Goal: Information Seeking & Learning: Learn about a topic

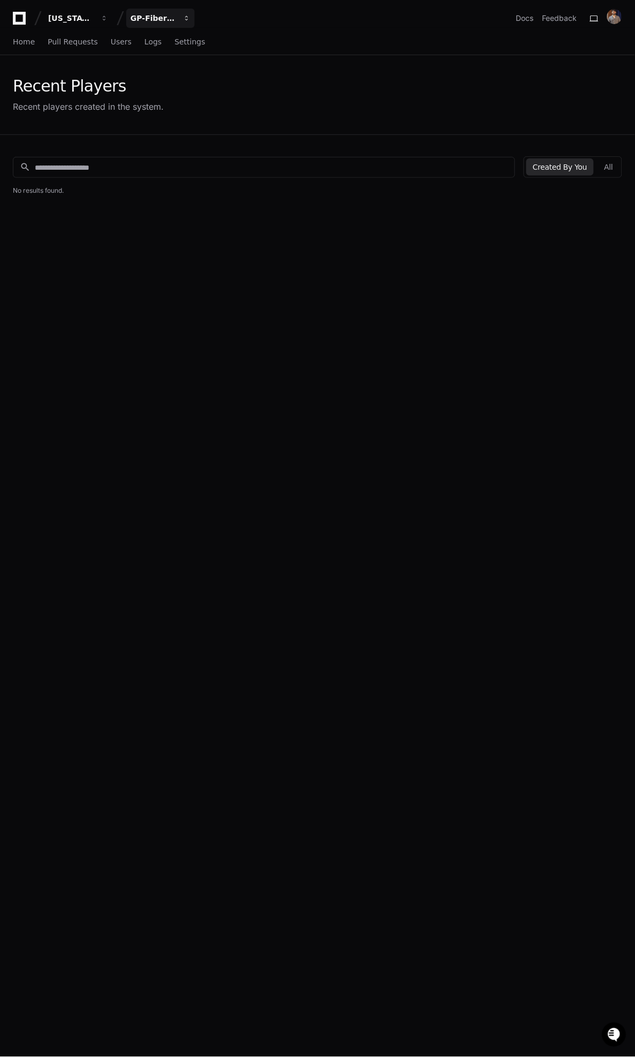
click at [94, 20] on div "GP-FiberOps" at bounding box center [71, 18] width 46 height 11
click at [165, 74] on span "GP-FiberOps" at bounding box center [173, 78] width 51 height 13
click at [616, 169] on button "All" at bounding box center [609, 166] width 21 height 17
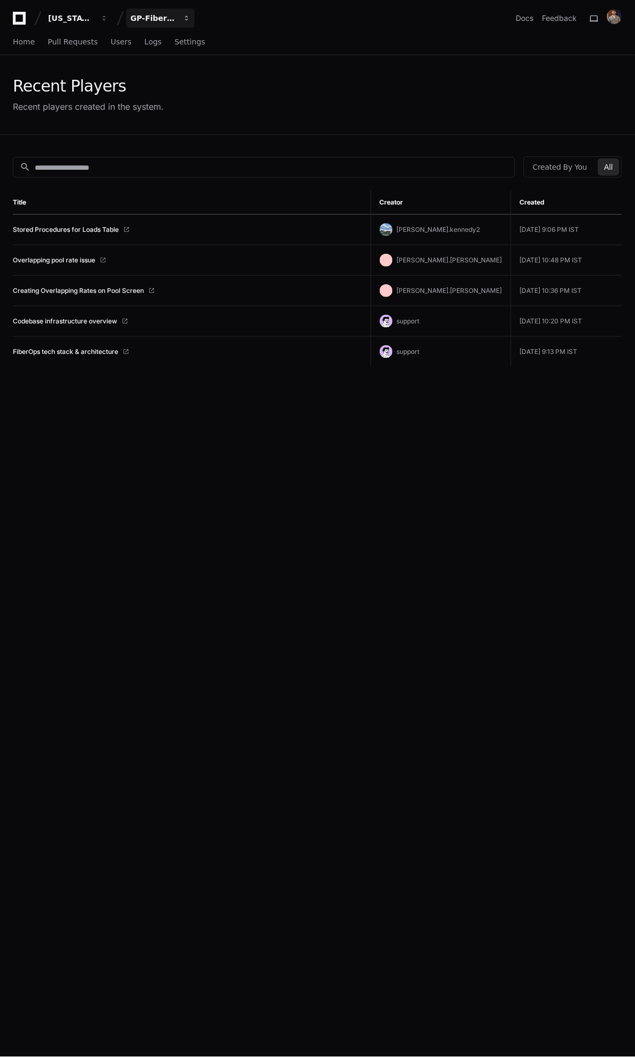
click at [94, 13] on div "GP-FiberOps" at bounding box center [71, 18] width 46 height 11
click at [162, 122] on span "GP-HubbIT" at bounding box center [170, 121] width 44 height 13
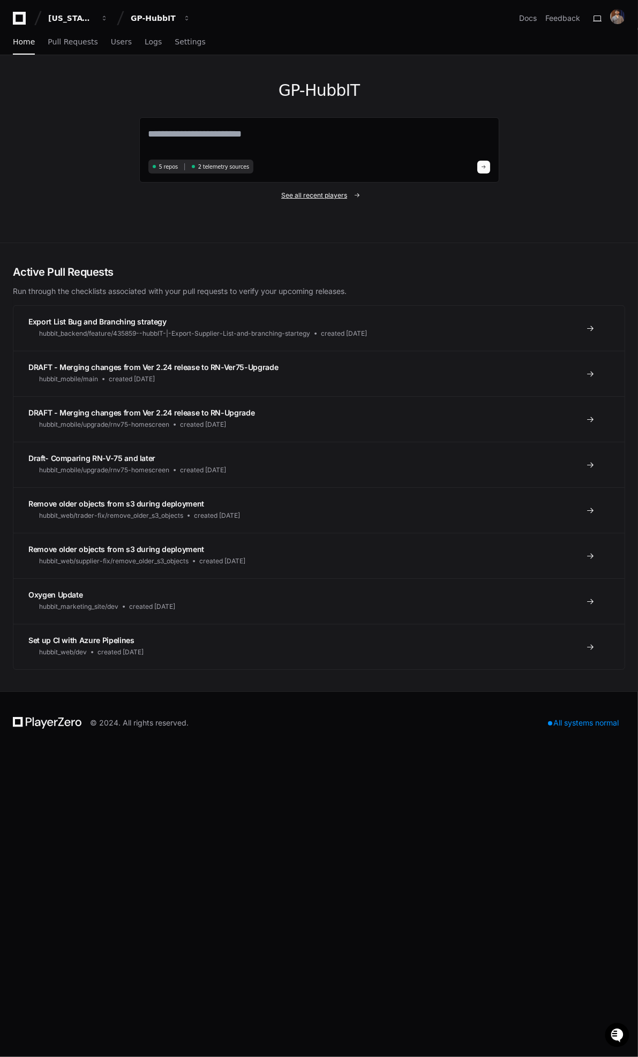
click at [315, 197] on span "See all recent players" at bounding box center [314, 195] width 66 height 9
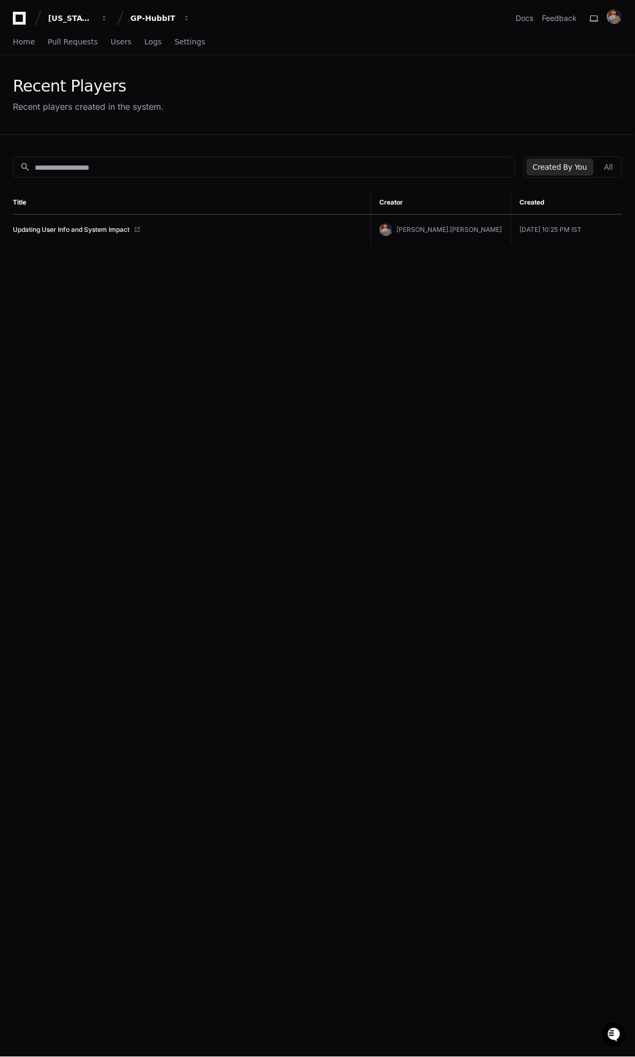
click at [607, 175] on div "Created By You All" at bounding box center [573, 166] width 99 height 21
click at [609, 173] on button "All" at bounding box center [609, 166] width 21 height 17
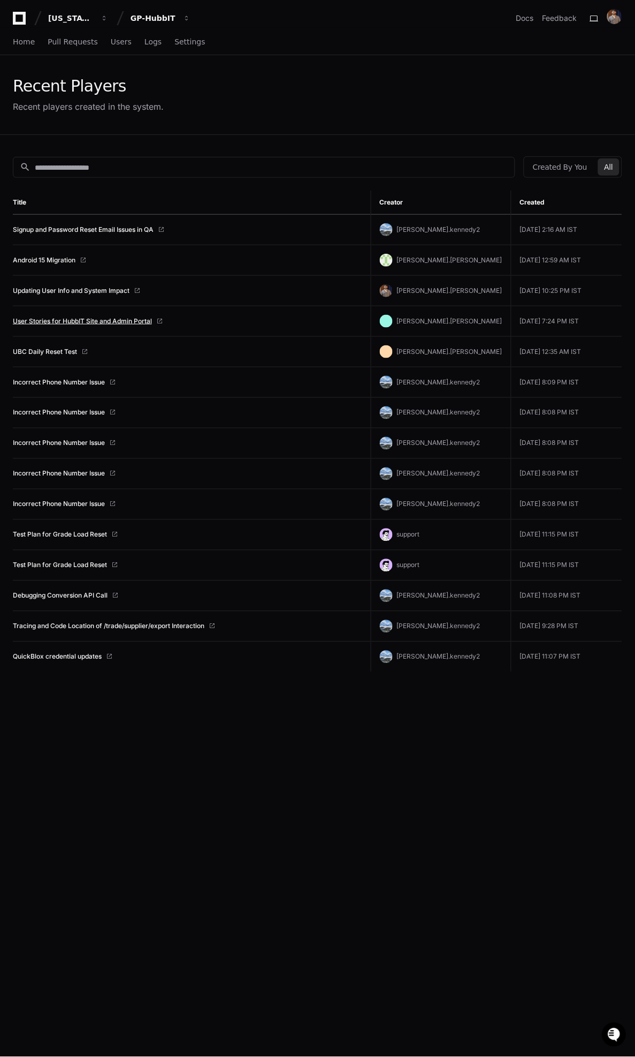
click at [62, 321] on link "User Stories for HubbIT Site and Admin Portal" at bounding box center [82, 321] width 139 height 9
click at [58, 259] on link "Android 15 Migration" at bounding box center [44, 260] width 63 height 9
click at [113, 229] on link "Signup and Password Reset Email Issues in QA" at bounding box center [83, 229] width 141 height 9
click at [59, 349] on link "UBC Daily Reset Test" at bounding box center [45, 351] width 64 height 9
click at [94, 18] on div "GP-HubbIT" at bounding box center [71, 18] width 46 height 11
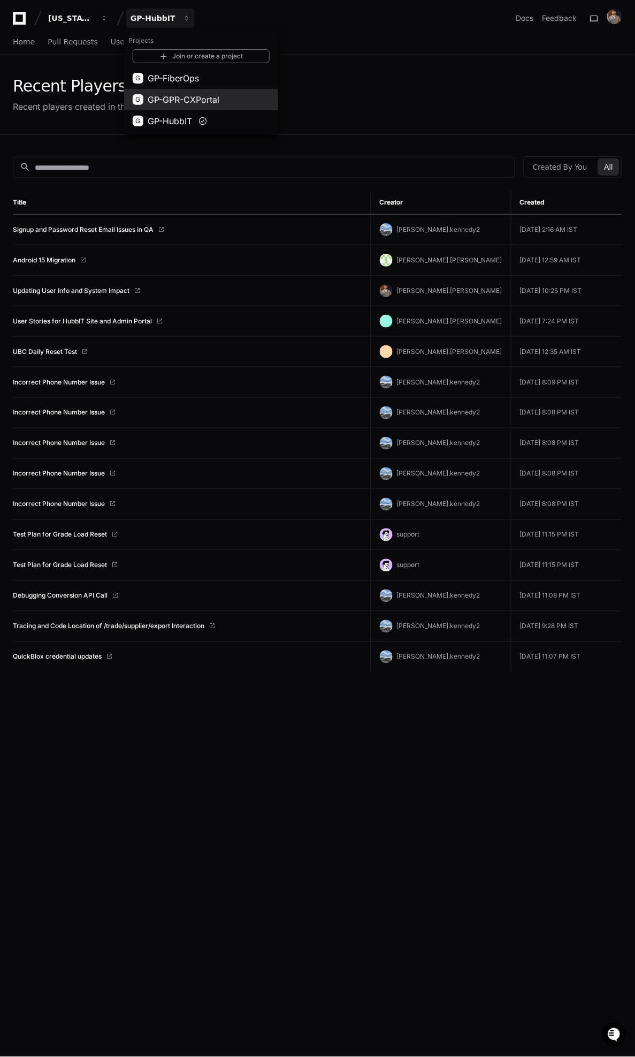
click at [179, 90] on button "G GP-GPR-CXPortal" at bounding box center [201, 99] width 154 height 21
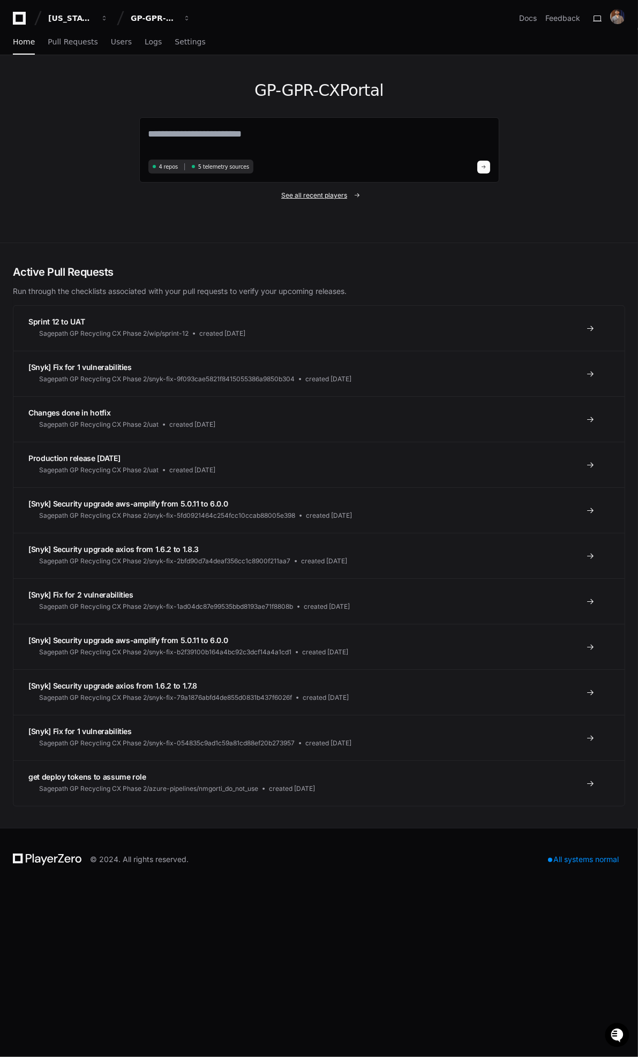
click at [342, 195] on span "See all recent players" at bounding box center [314, 195] width 66 height 9
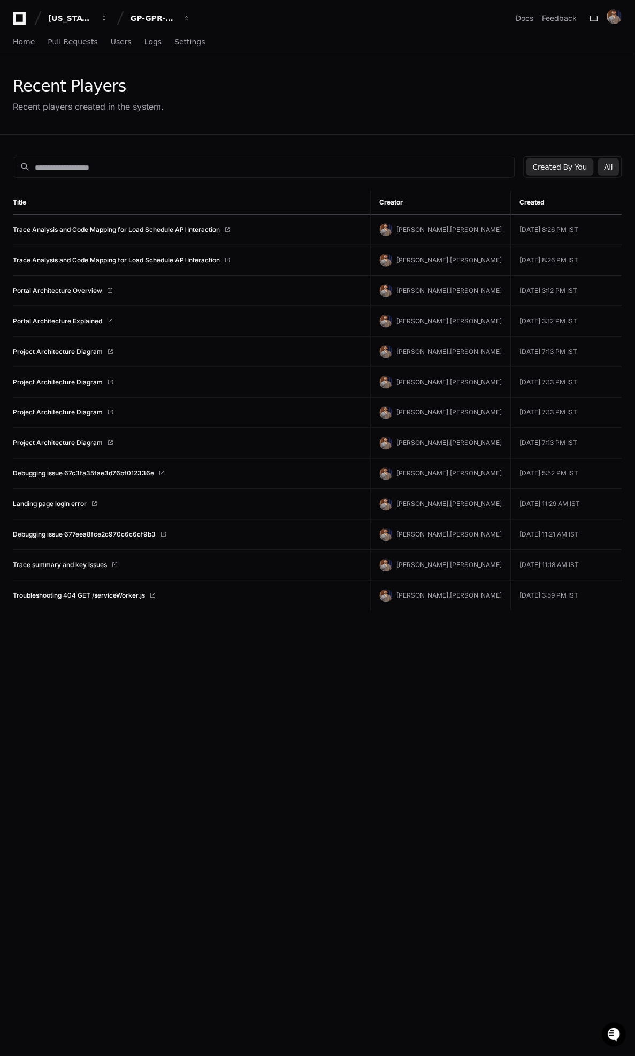
click at [610, 164] on button "All" at bounding box center [609, 166] width 21 height 17
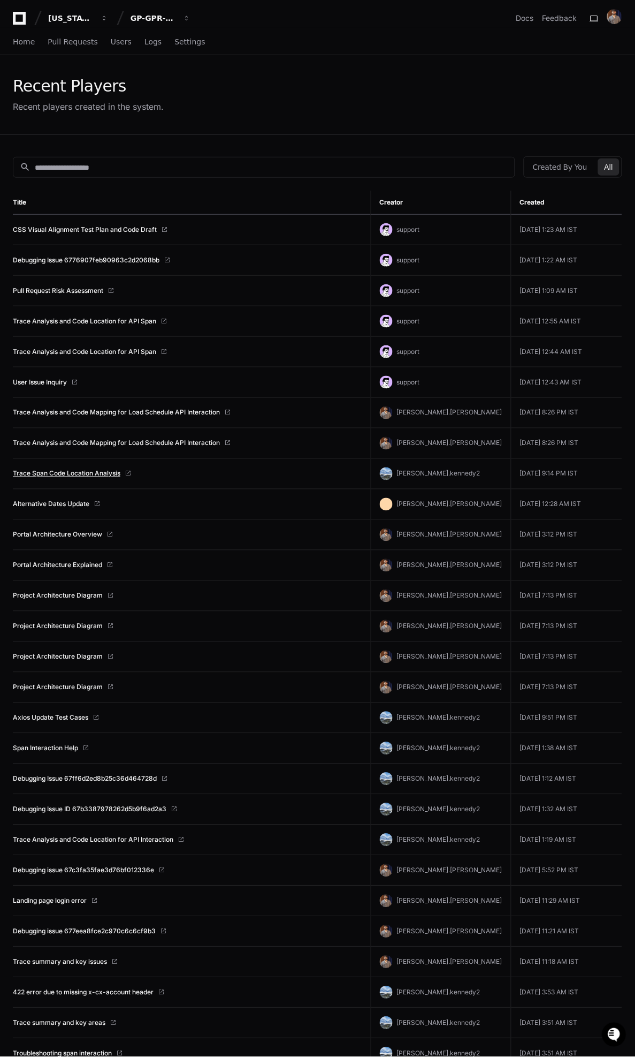
click at [90, 475] on link "Trace Span Code Location Analysis" at bounding box center [67, 473] width 108 height 9
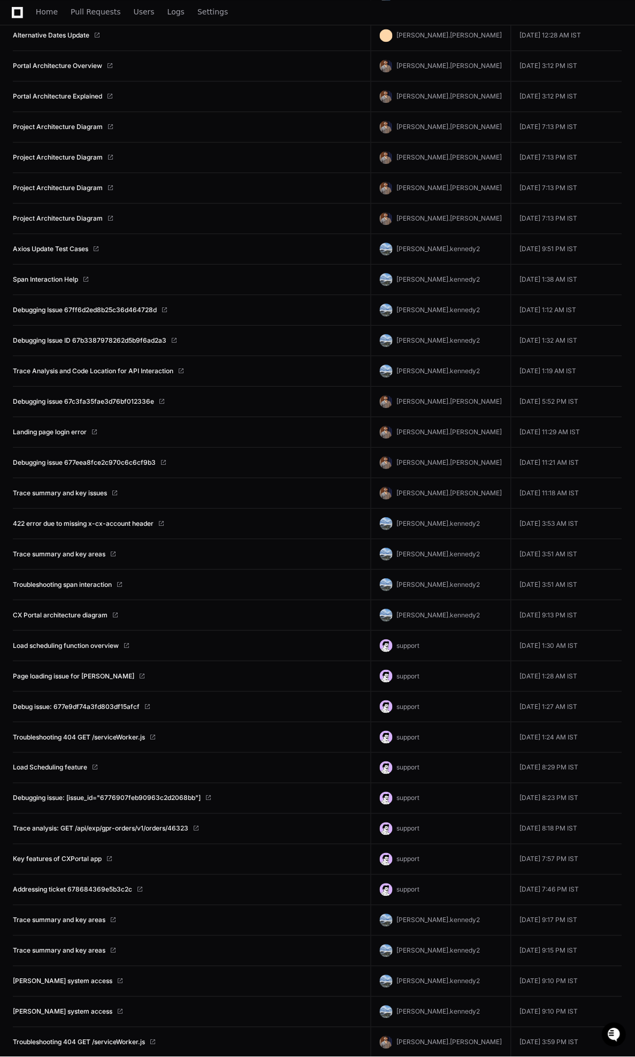
scroll to position [472, 0]
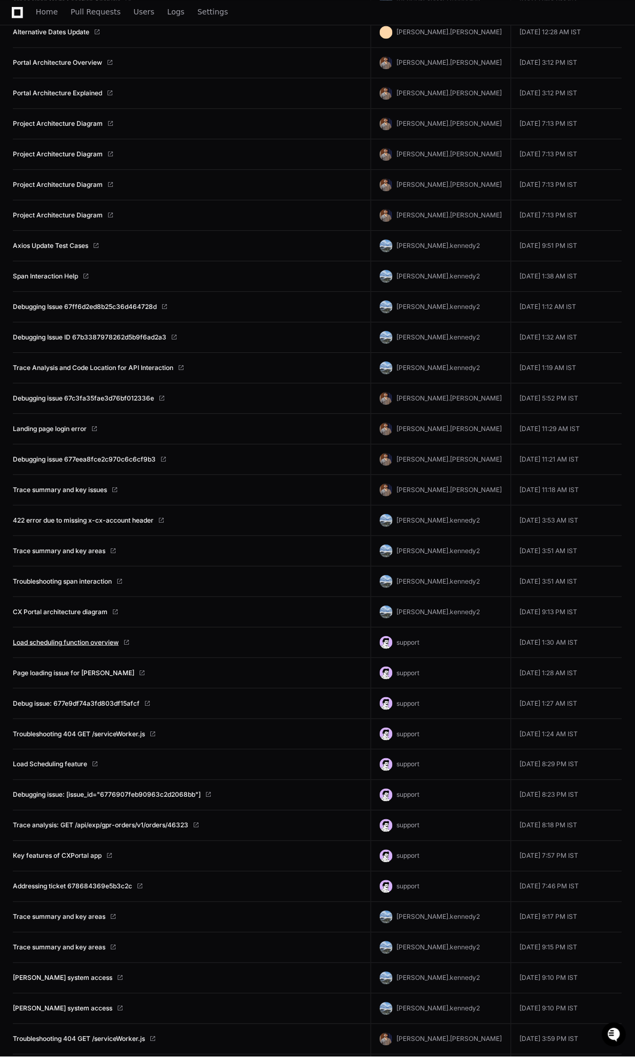
click at [50, 643] on link "Load scheduling function overview" at bounding box center [66, 642] width 106 height 9
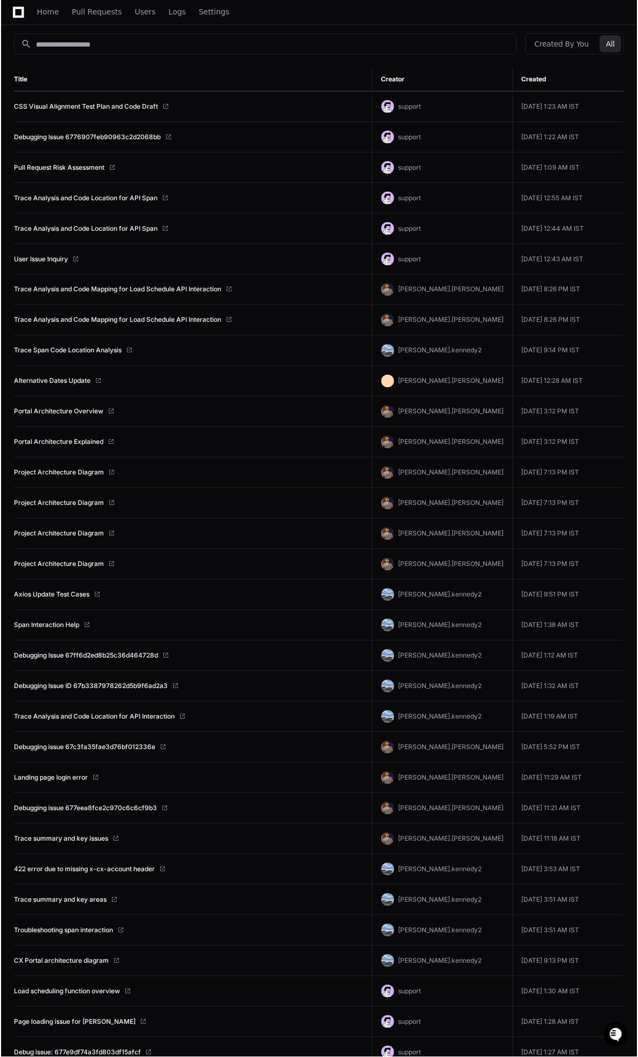
scroll to position [0, 0]
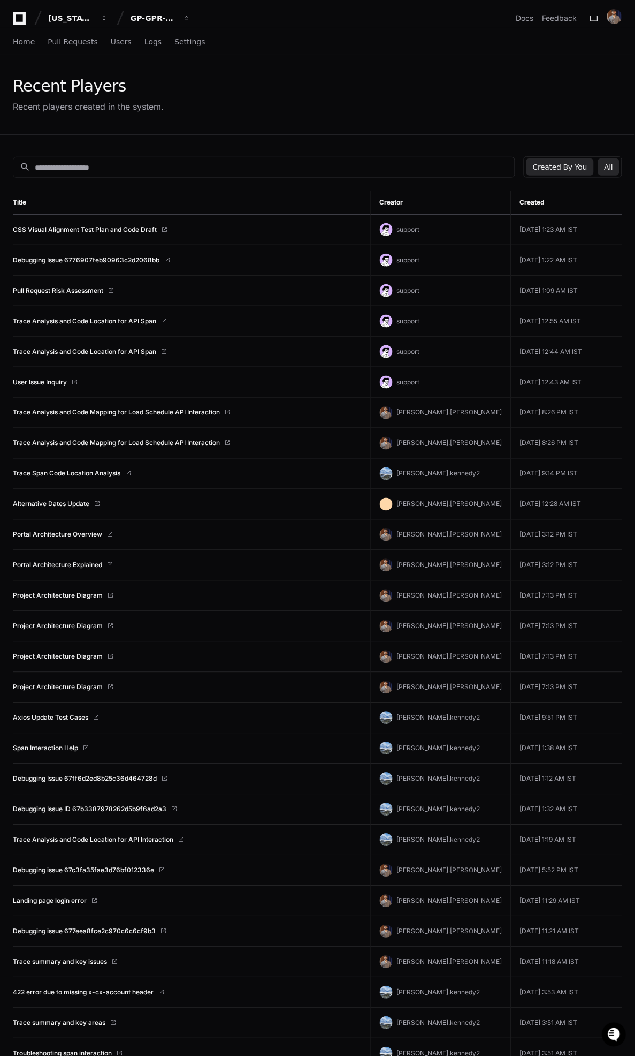
click at [588, 166] on button "Created By You" at bounding box center [560, 166] width 67 height 17
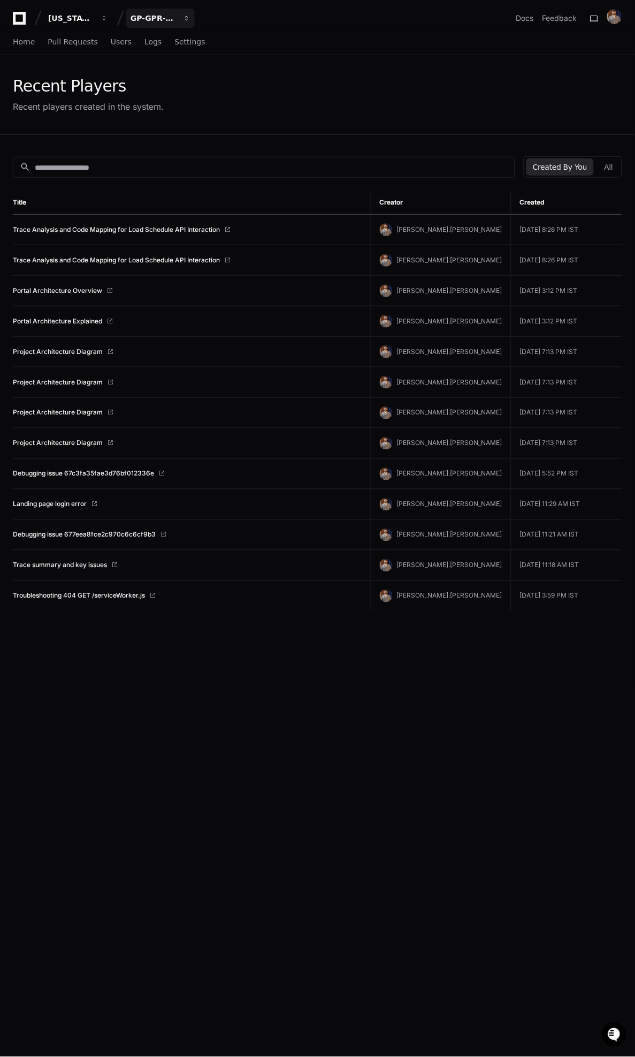
click at [170, 9] on button "GP-GPR-CXPortal" at bounding box center [160, 18] width 69 height 19
click at [164, 69] on button "G GP-FiberOps" at bounding box center [201, 77] width 154 height 21
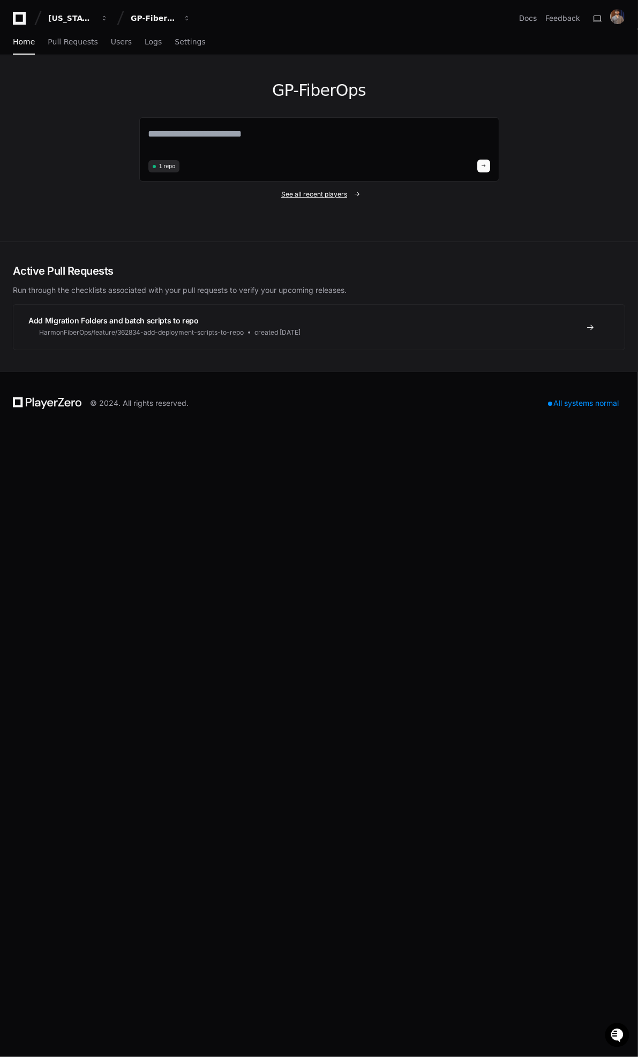
click at [310, 194] on span "See all recent players" at bounding box center [314, 194] width 66 height 9
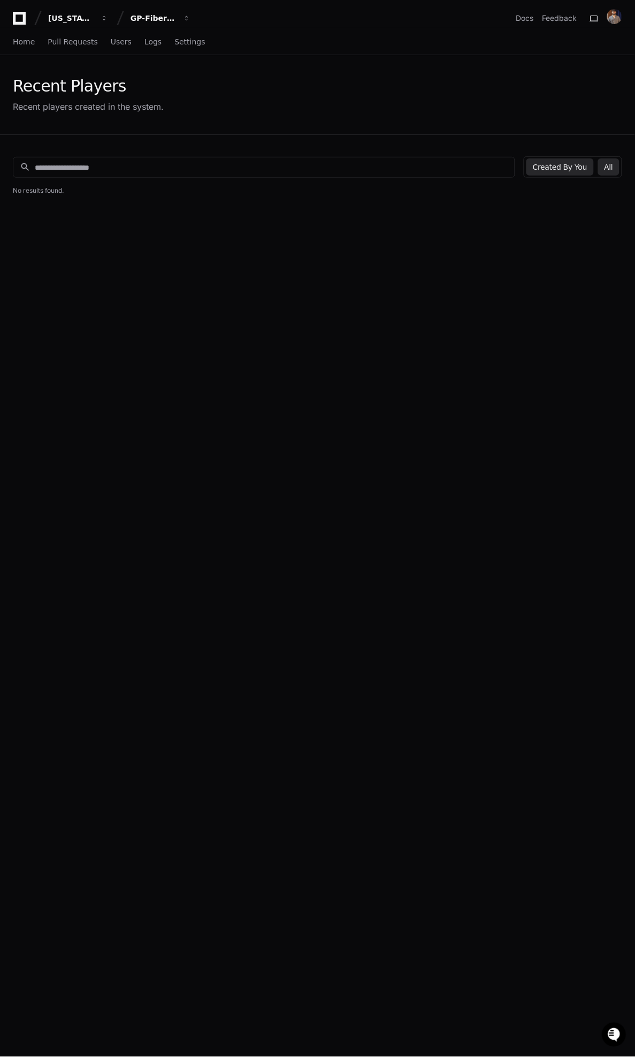
click at [613, 168] on button "All" at bounding box center [609, 166] width 21 height 17
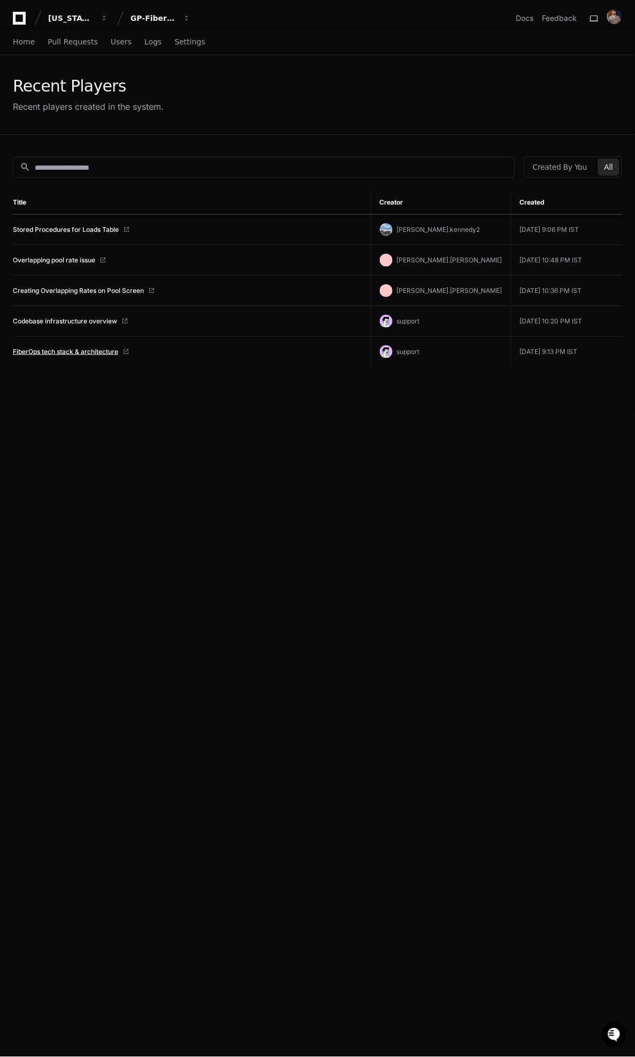
click at [44, 350] on link "FiberOps tech stack & architecture" at bounding box center [65, 351] width 105 height 9
click at [86, 290] on link "Creating Overlapping Rates on Pool Screen" at bounding box center [78, 290] width 131 height 9
click at [571, 174] on button "Created By You" at bounding box center [560, 166] width 67 height 17
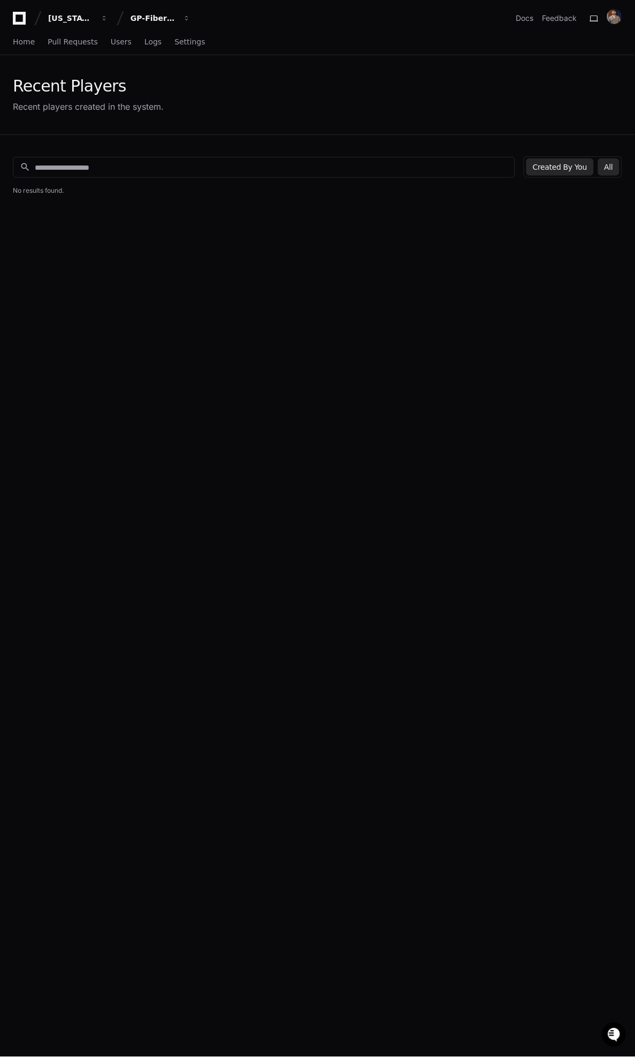
click at [608, 169] on button "All" at bounding box center [609, 166] width 21 height 17
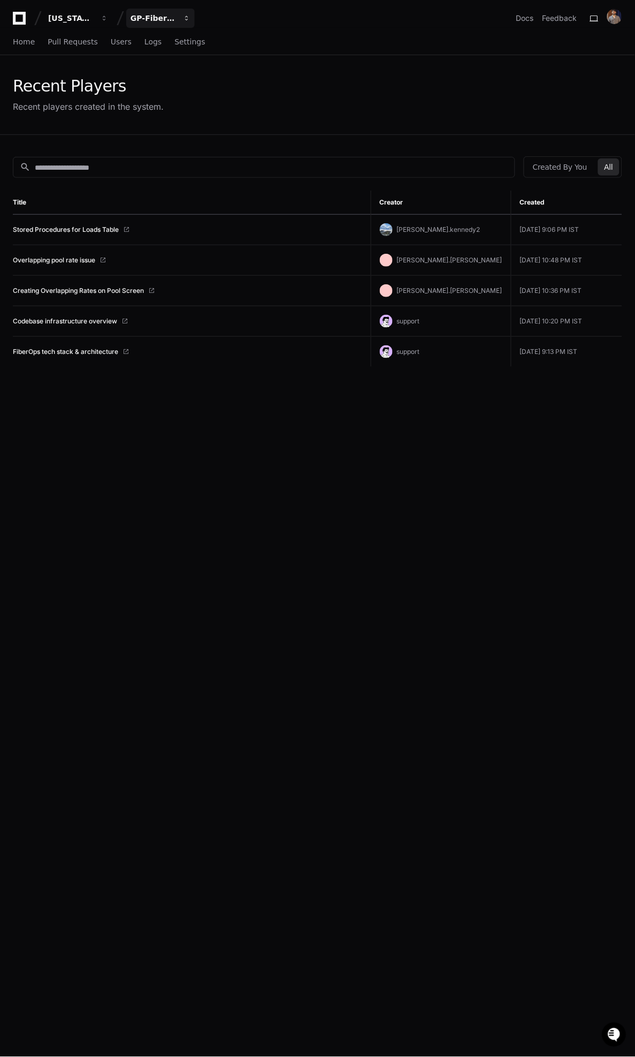
click at [94, 22] on div "GP-FiberOps" at bounding box center [71, 18] width 46 height 11
click at [169, 72] on span "GP-FiberOps" at bounding box center [173, 78] width 51 height 13
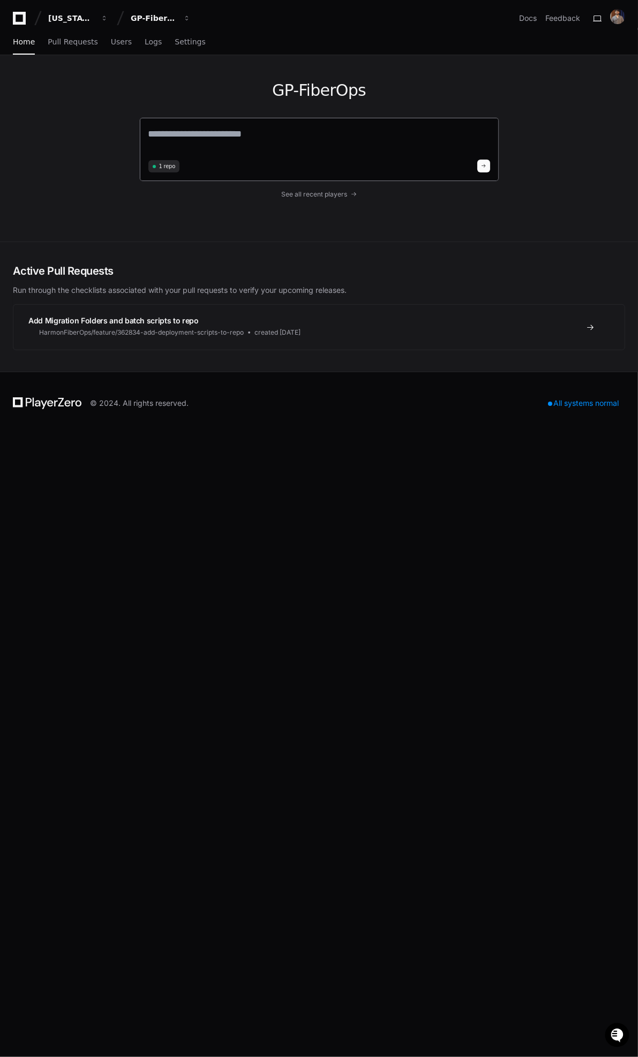
click at [274, 140] on textarea at bounding box center [319, 141] width 342 height 30
paste textarea "**********"
type textarea "**********"
paste textarea "**********"
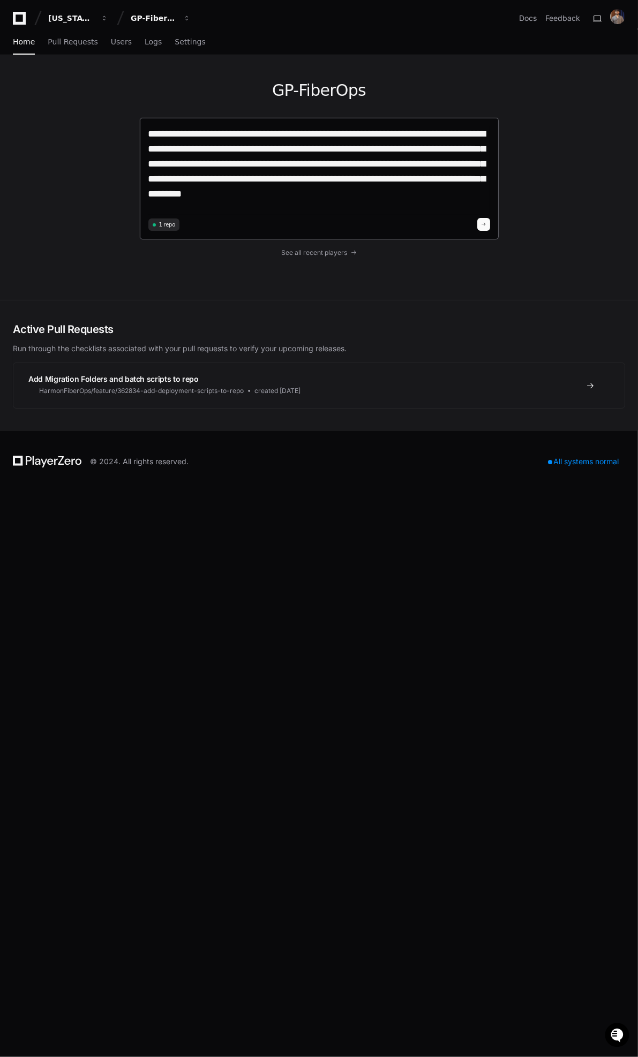
drag, startPoint x: 311, startPoint y: 163, endPoint x: 382, endPoint y: 168, distance: 71.4
click at [382, 168] on textarea "**********" at bounding box center [319, 170] width 342 height 88
click at [347, 191] on textarea "**********" at bounding box center [319, 170] width 342 height 88
type textarea "**********"
click at [482, 225] on span at bounding box center [483, 224] width 5 height 5
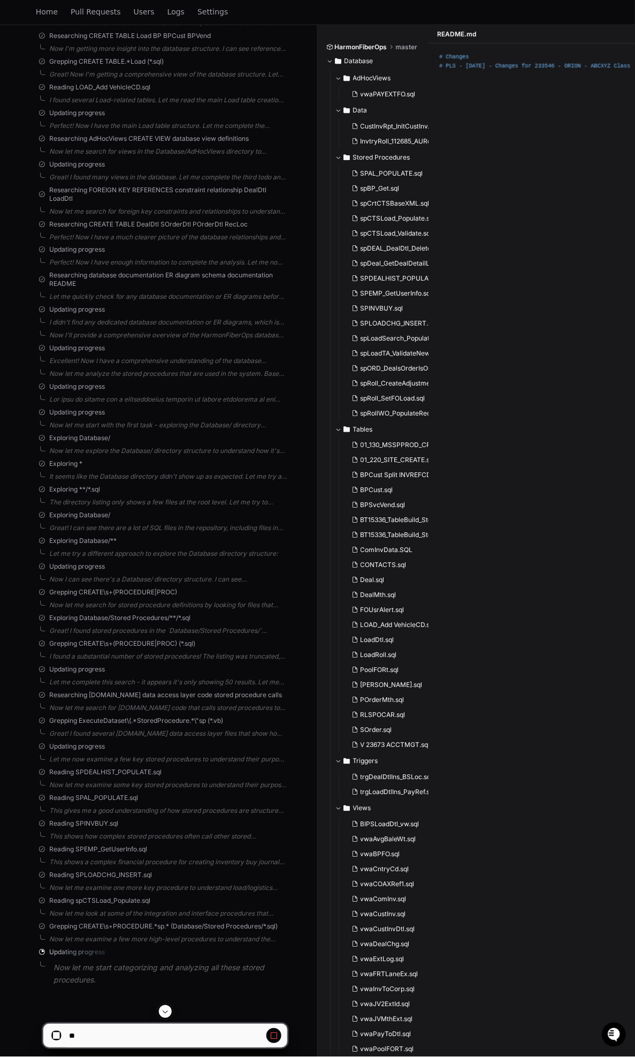
scroll to position [1814, 0]
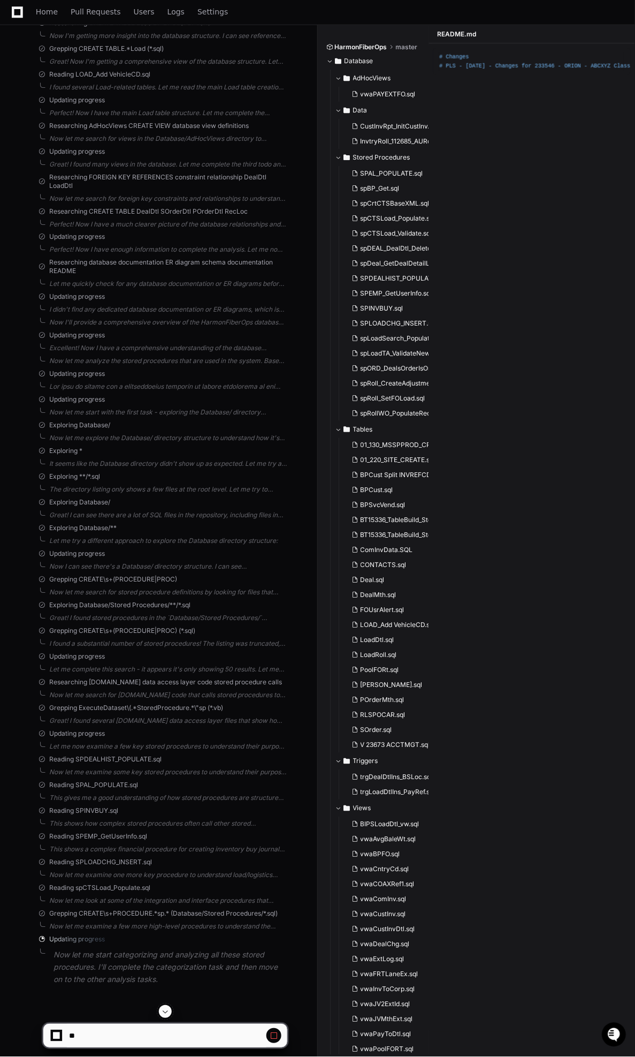
click at [431, 351] on div "# Changes # PLS - 2022.12.16 - Changes for 233546 - ORION - ABCXYZ Classificati…" at bounding box center [532, 538] width 206 height 988
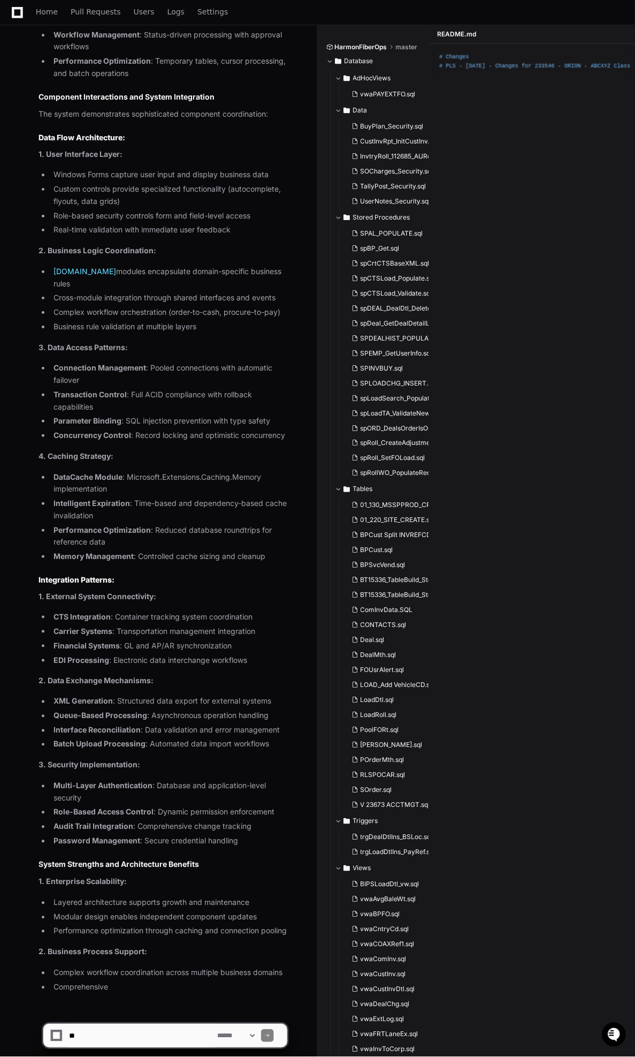
scroll to position [5448, 0]
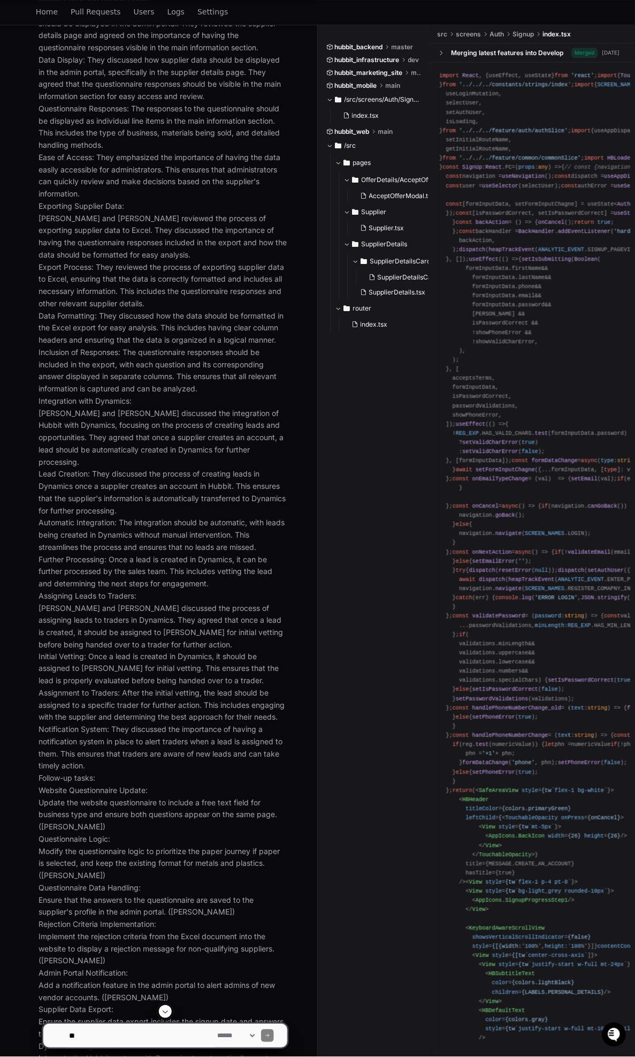
scroll to position [1353, 0]
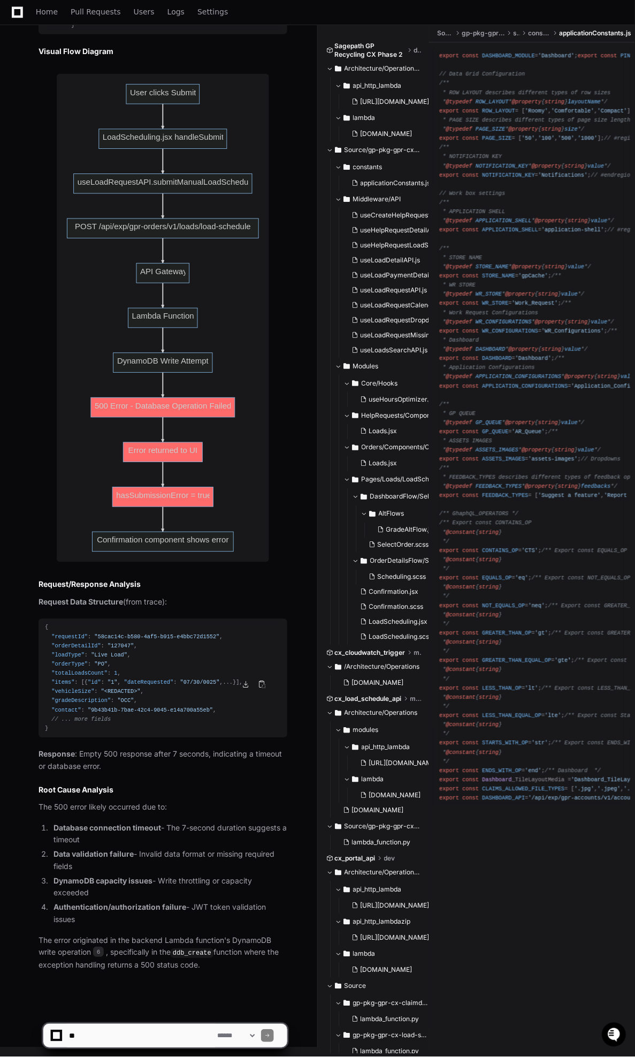
scroll to position [2315, 0]
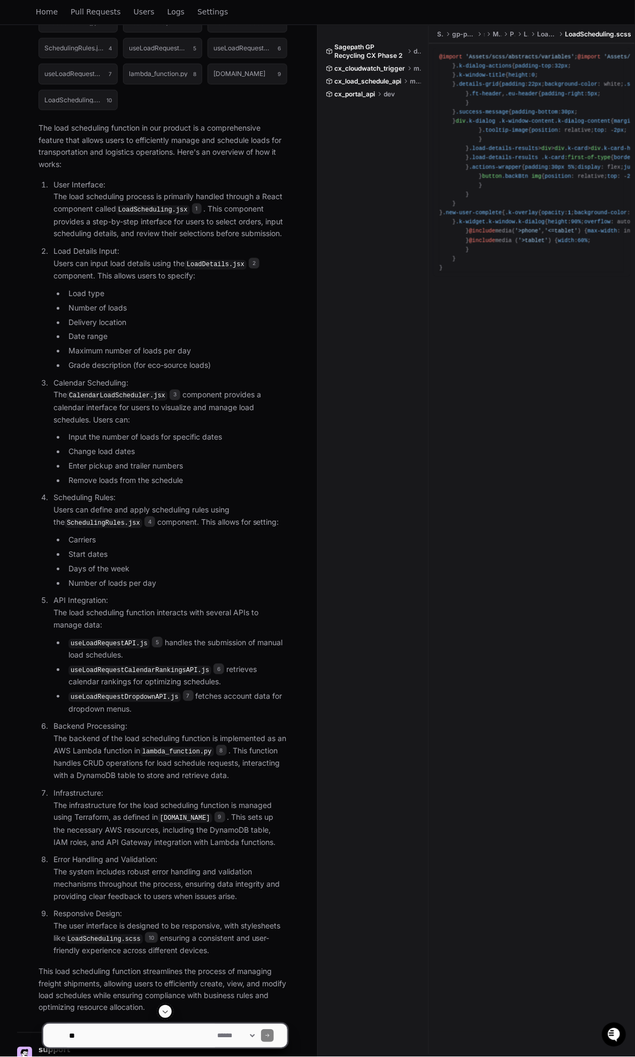
scroll to position [82, 0]
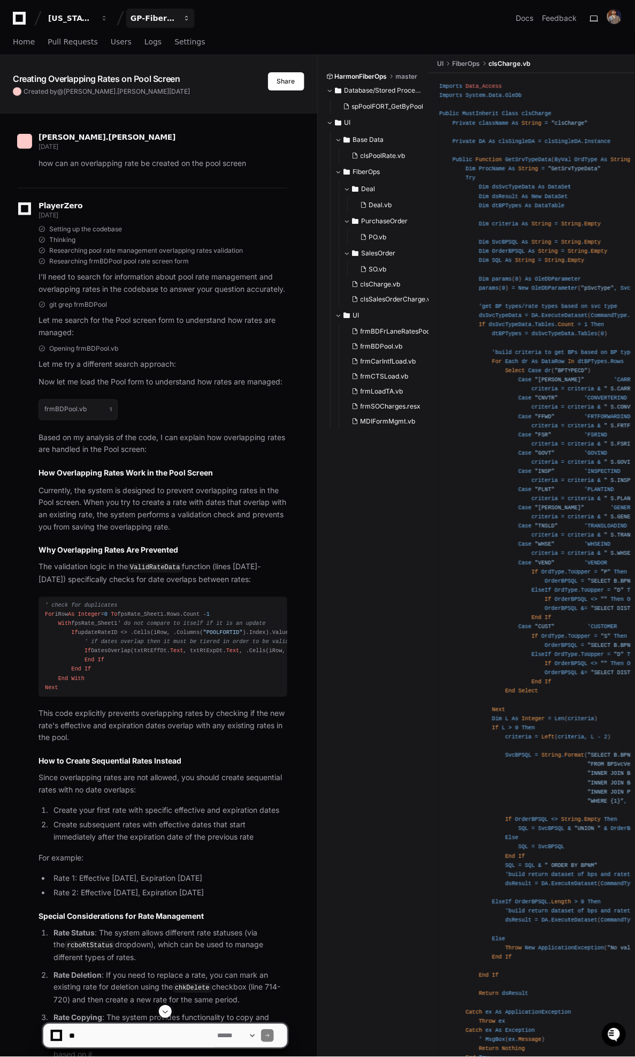
click at [94, 21] on div "GP-FiberOps" at bounding box center [71, 18] width 46 height 11
click at [179, 78] on span "GP-FiberOps" at bounding box center [173, 78] width 51 height 13
click at [94, 16] on div "GP-FiberOps" at bounding box center [71, 18] width 46 height 11
click at [95, 64] on div "Creating Overlapping Rates on Pool Screen Created by @ seth.fujinaka 2 months a…" at bounding box center [158, 75] width 317 height 41
click at [115, 41] on span "Users" at bounding box center [121, 42] width 21 height 6
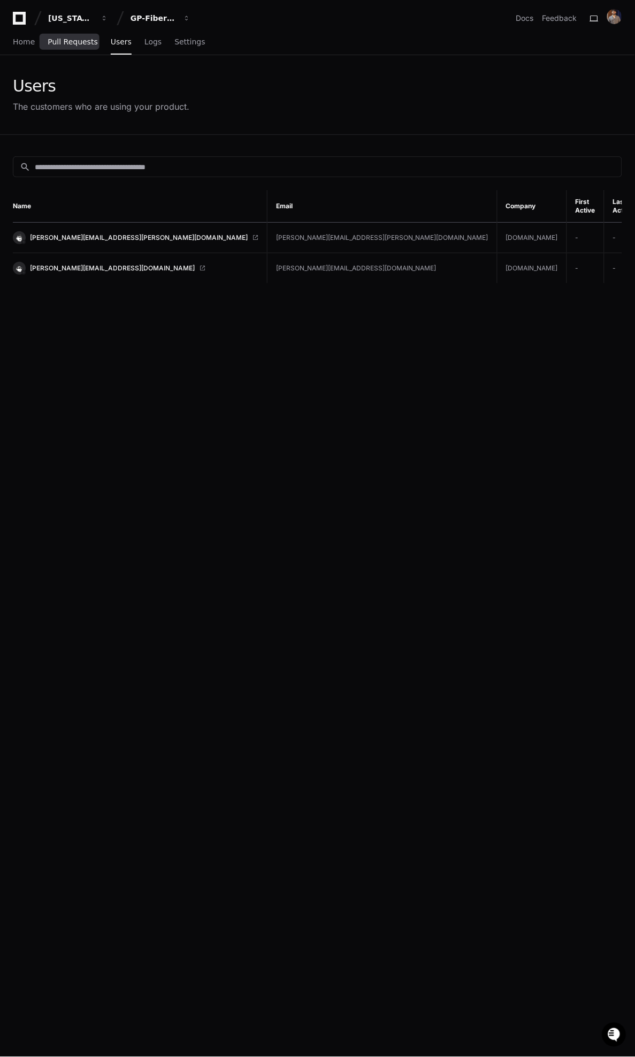
click at [66, 39] on span "Pull Requests" at bounding box center [73, 42] width 50 height 6
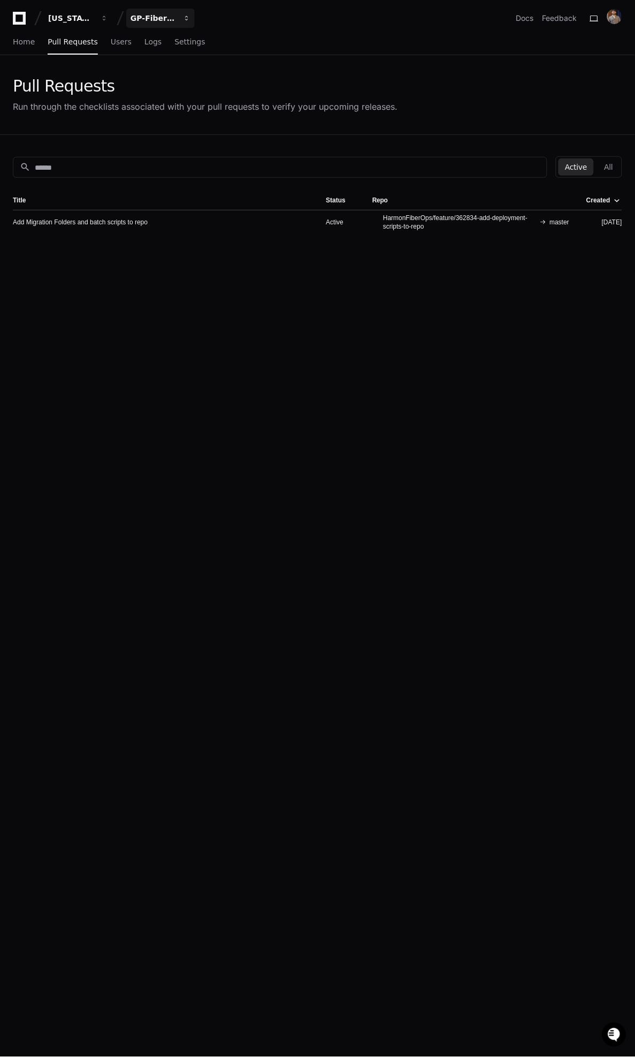
click at [94, 15] on div "GP-FiberOps" at bounding box center [71, 18] width 46 height 11
click at [174, 96] on span "GP-GPR-CXPortal" at bounding box center [184, 99] width 72 height 13
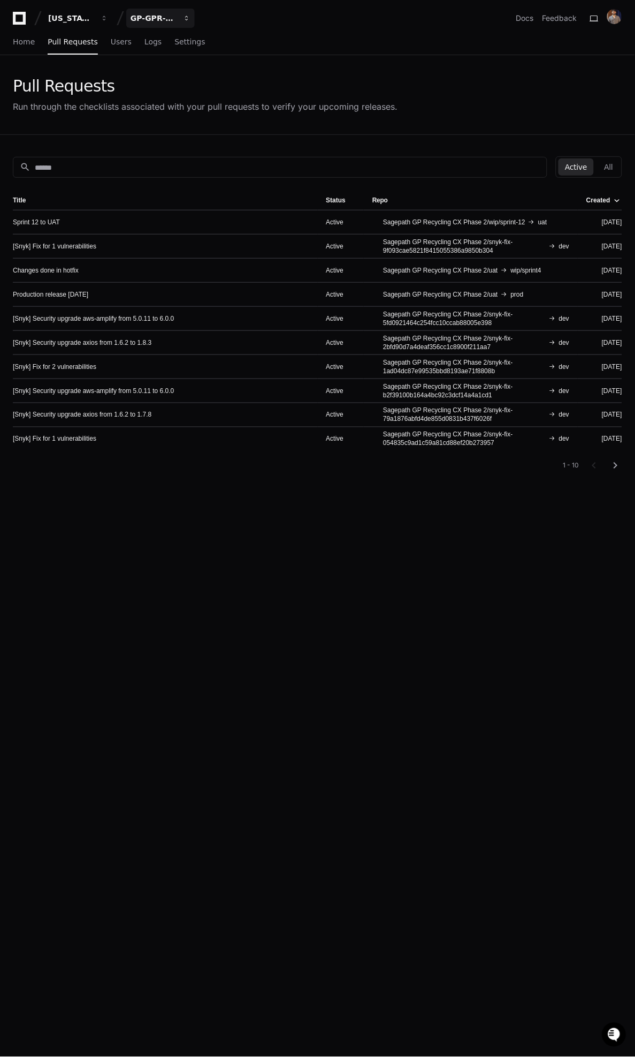
click at [94, 18] on div "GP-GPR-CXPortal" at bounding box center [71, 18] width 46 height 11
click at [161, 117] on span "GP-HubbIT" at bounding box center [170, 121] width 44 height 13
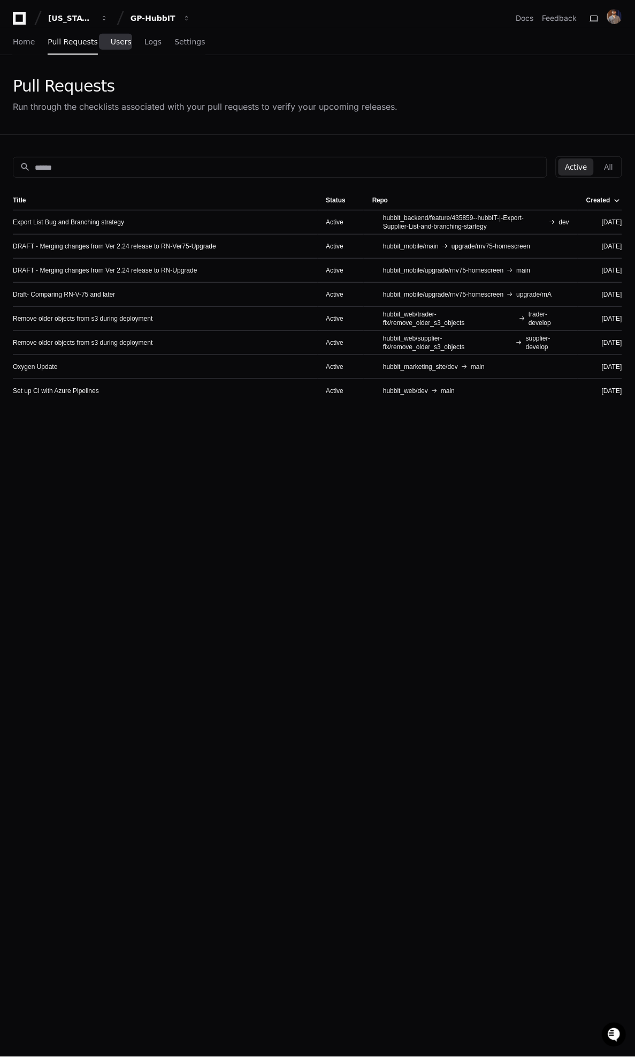
click at [118, 41] on span "Users" at bounding box center [121, 42] width 21 height 6
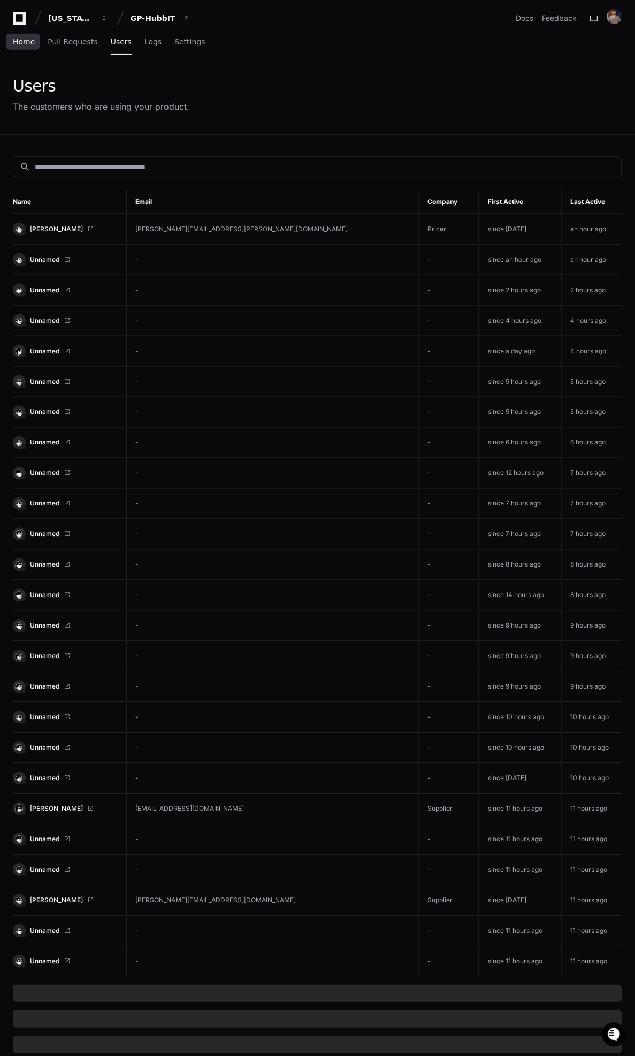
click at [32, 39] on span "Home" at bounding box center [24, 42] width 22 height 6
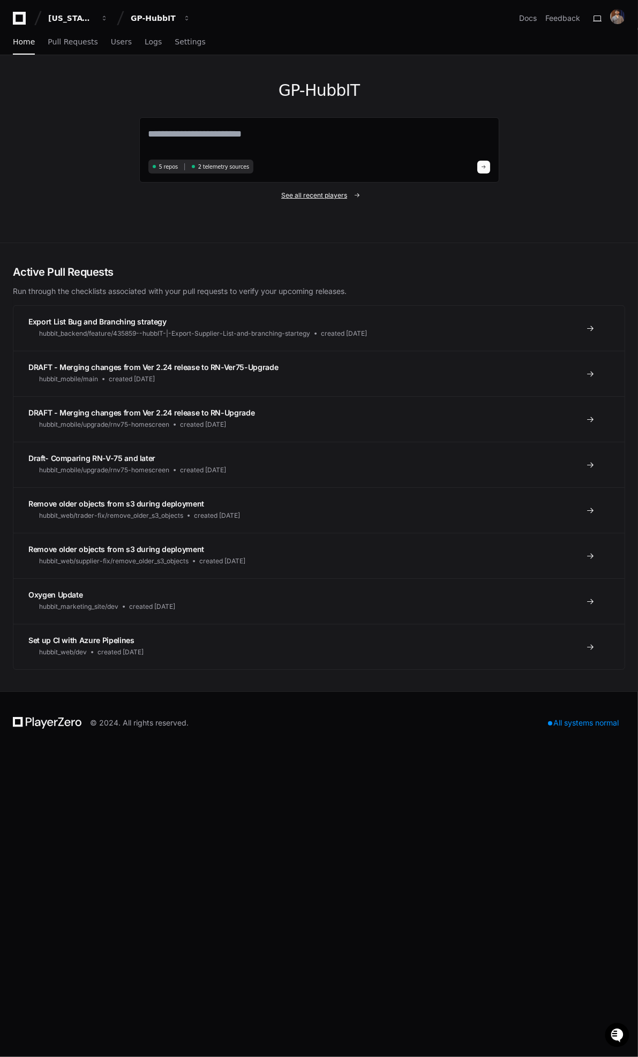
click at [308, 195] on span "See all recent players" at bounding box center [314, 195] width 66 height 9
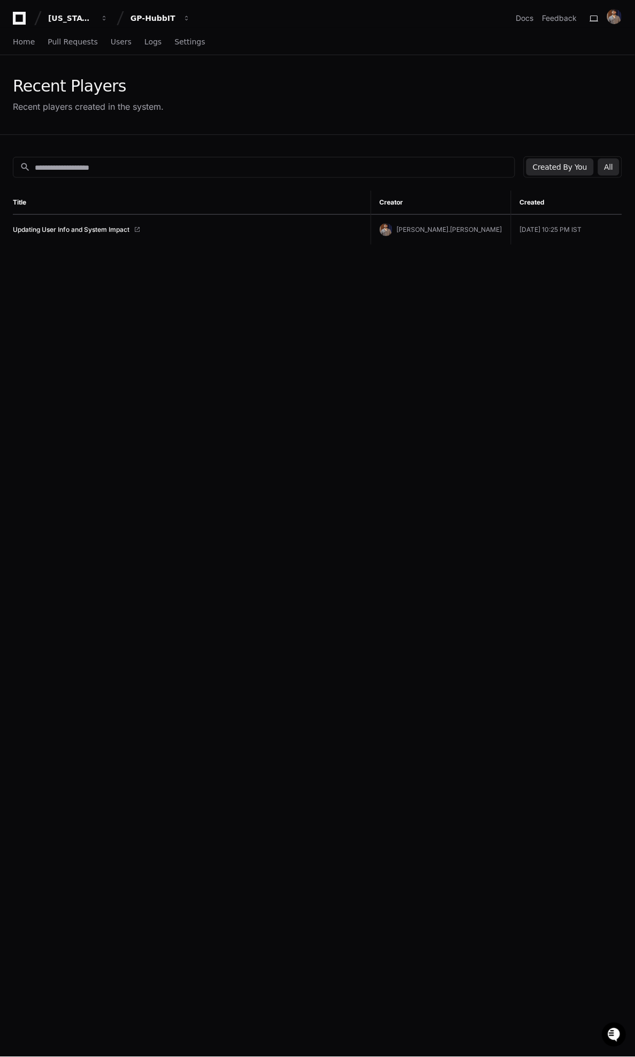
click at [614, 163] on button "All" at bounding box center [609, 166] width 21 height 17
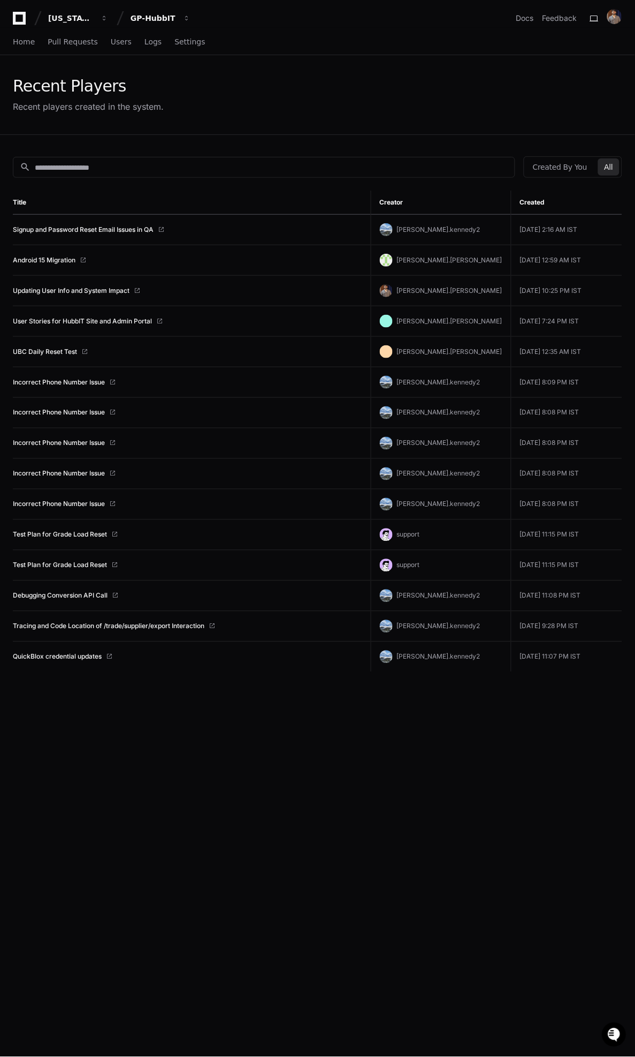
click at [95, 296] on td "Updating User Info and System Impact" at bounding box center [192, 291] width 358 height 31
click at [94, 294] on link "Updating User Info and System Impact" at bounding box center [71, 290] width 117 height 9
click at [74, 657] on link "QuickBlox credential updates" at bounding box center [57, 657] width 89 height 9
click at [70, 292] on link "Updating User Info and System Impact" at bounding box center [71, 290] width 117 height 9
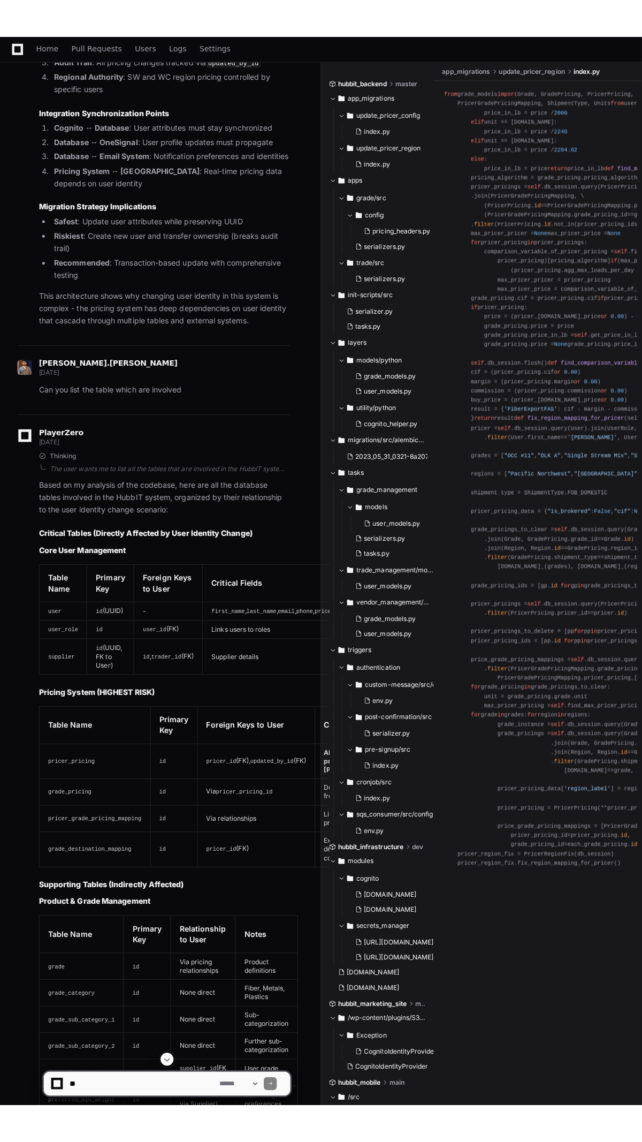
scroll to position [5493, 0]
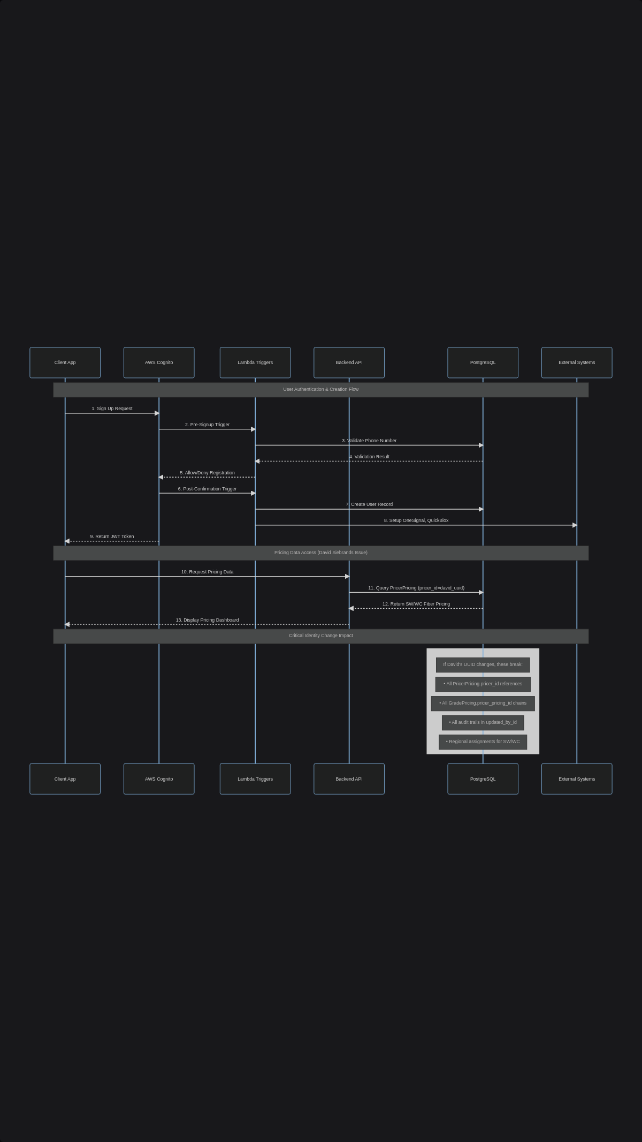
click at [264, 138] on img at bounding box center [321, 571] width 642 height 1142
click at [71, 0] on img at bounding box center [321, 571] width 642 height 1142
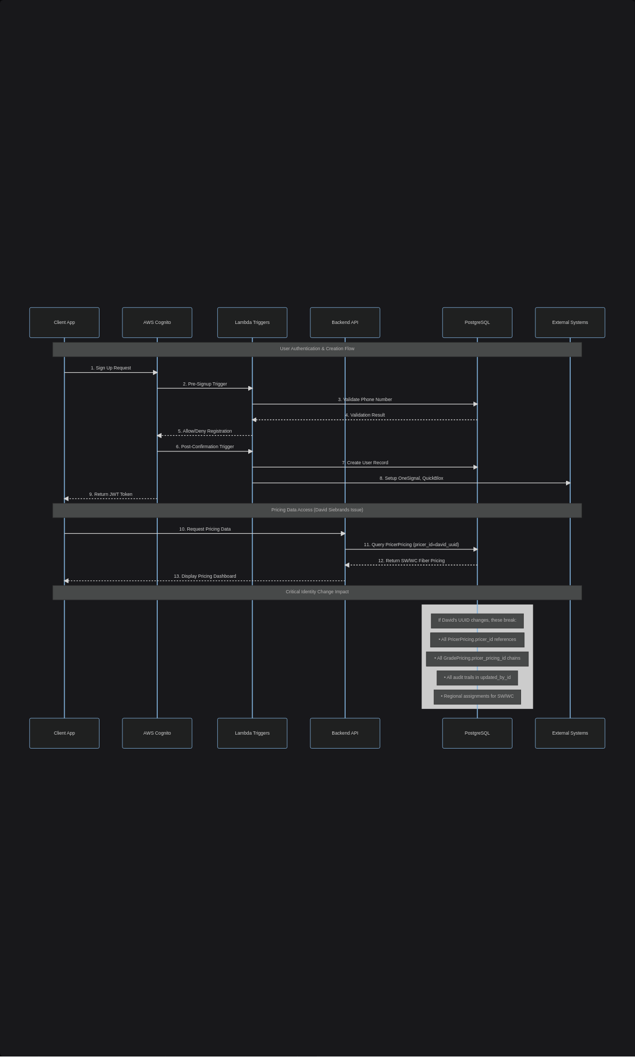
scroll to position [5646, 0]
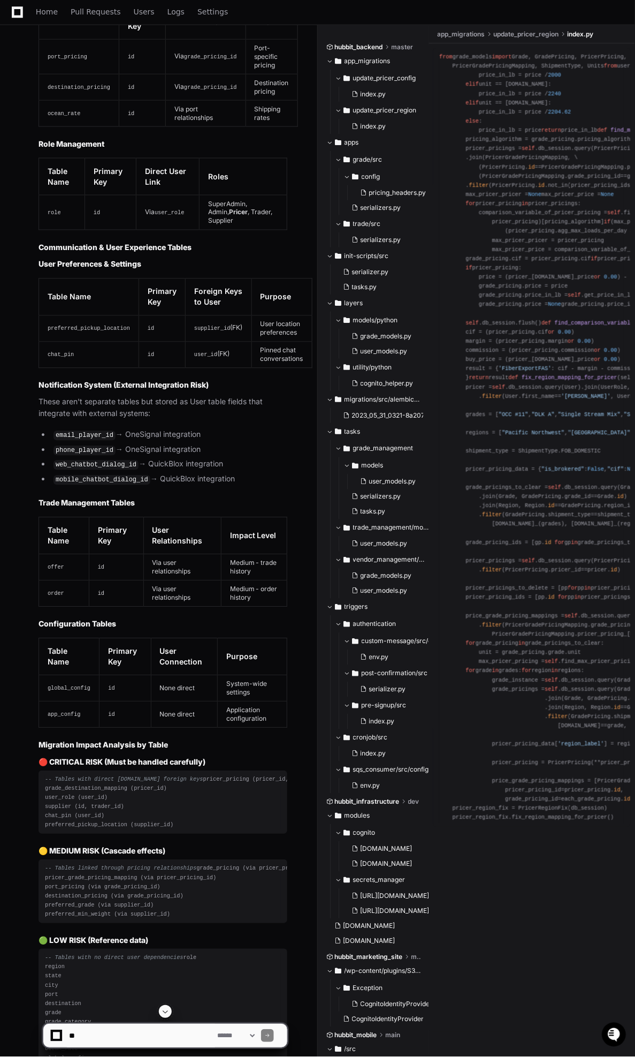
scroll to position [6805, 0]
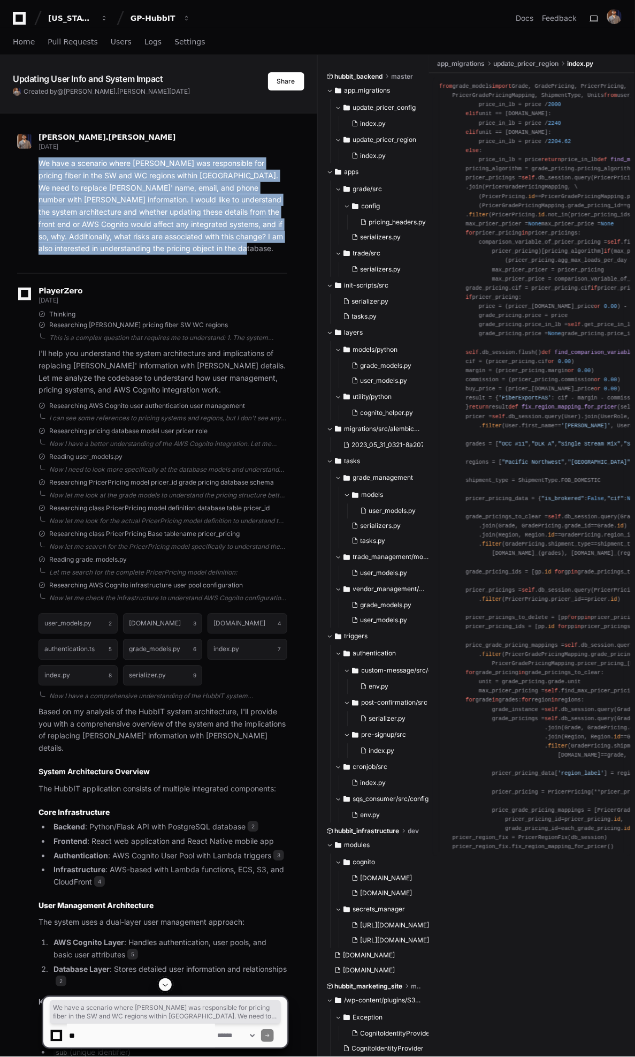
drag, startPoint x: 34, startPoint y: 163, endPoint x: 245, endPoint y: 254, distance: 229.7
click at [245, 254] on div "We have a scenario where [PERSON_NAME] was responsible for pricing fiber in the…" at bounding box center [152, 205] width 270 height 97
click at [94, 14] on div "GP-HubbIT" at bounding box center [71, 18] width 46 height 11
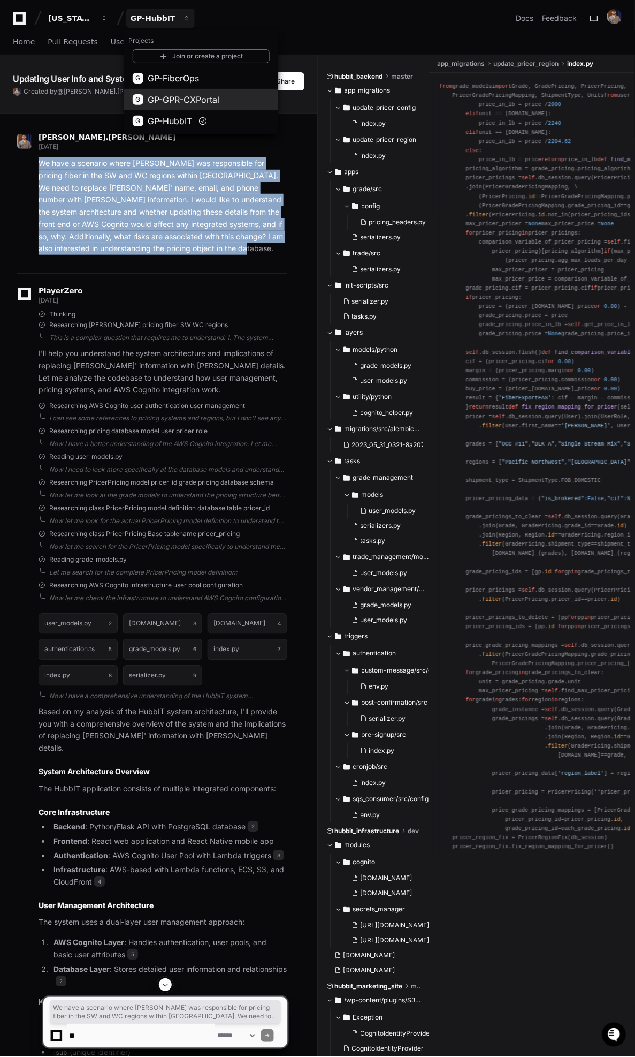
click at [177, 93] on span "GP-GPR-CXPortal" at bounding box center [184, 99] width 72 height 13
